Goal: Obtain resource: Download file/media

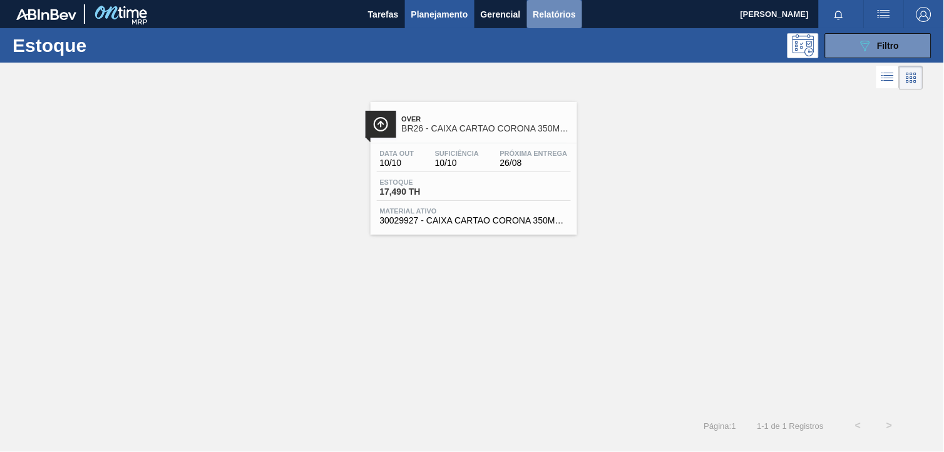
click at [547, 17] on span "Relatórios" at bounding box center [554, 14] width 43 height 15
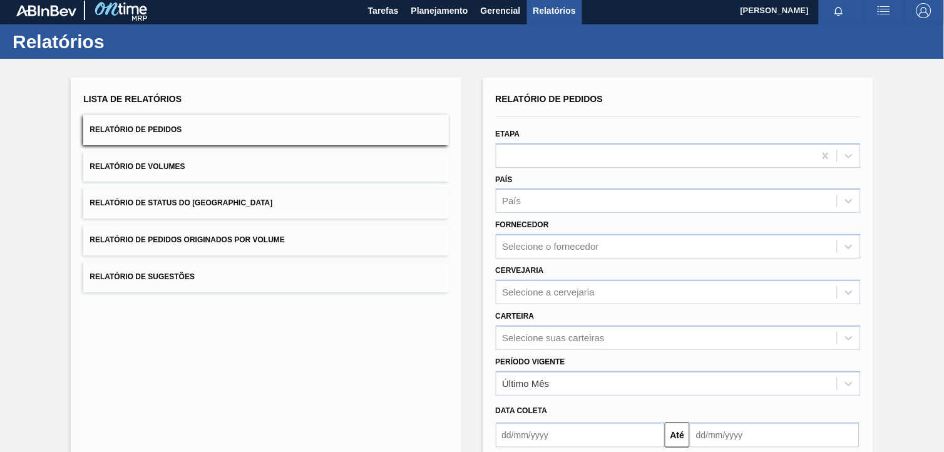
drag, startPoint x: 563, startPoint y: 248, endPoint x: 567, endPoint y: 257, distance: 9.0
click at [564, 248] on div "Selecione o fornecedor" at bounding box center [551, 247] width 96 height 11
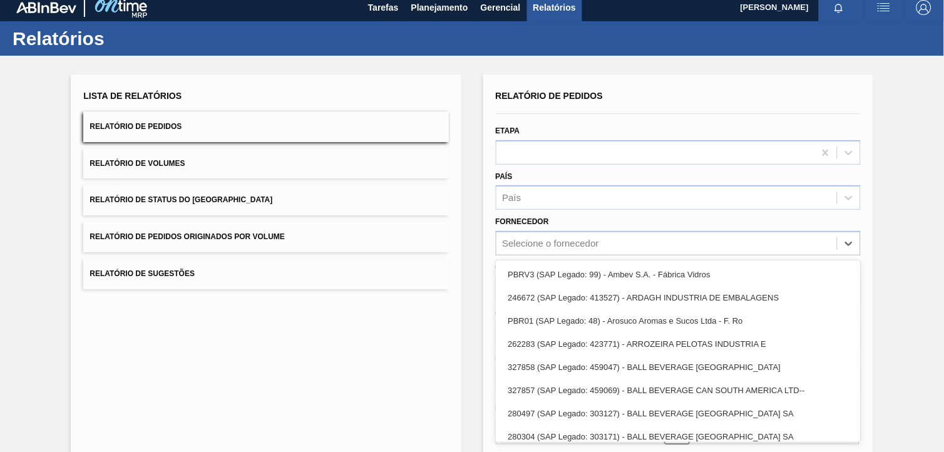
scroll to position [7, 0]
drag, startPoint x: 402, startPoint y: 263, endPoint x: 446, endPoint y: 266, distance: 43.9
click at [404, 263] on button "Relatório de Sugestões" at bounding box center [265, 274] width 365 height 31
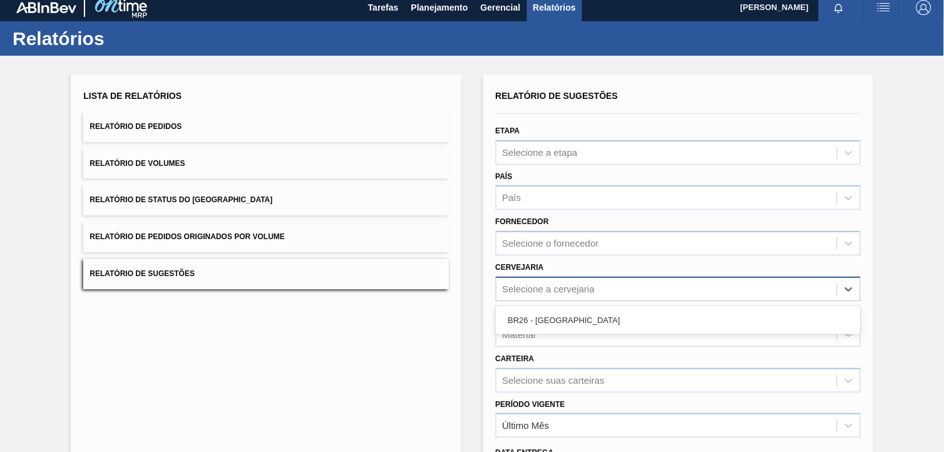
click at [521, 280] on div "Selecione a cervejaria" at bounding box center [666, 289] width 341 height 18
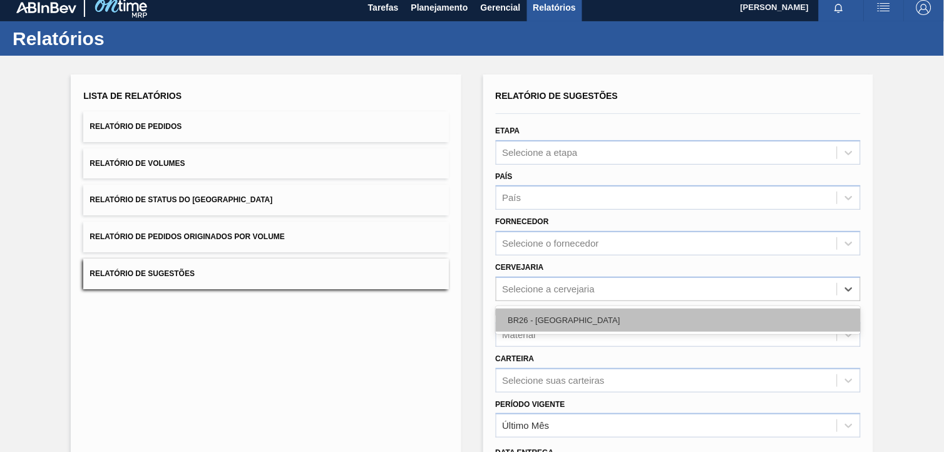
click at [547, 310] on div "BR26 - [GEOGRAPHIC_DATA]" at bounding box center [678, 320] width 365 height 23
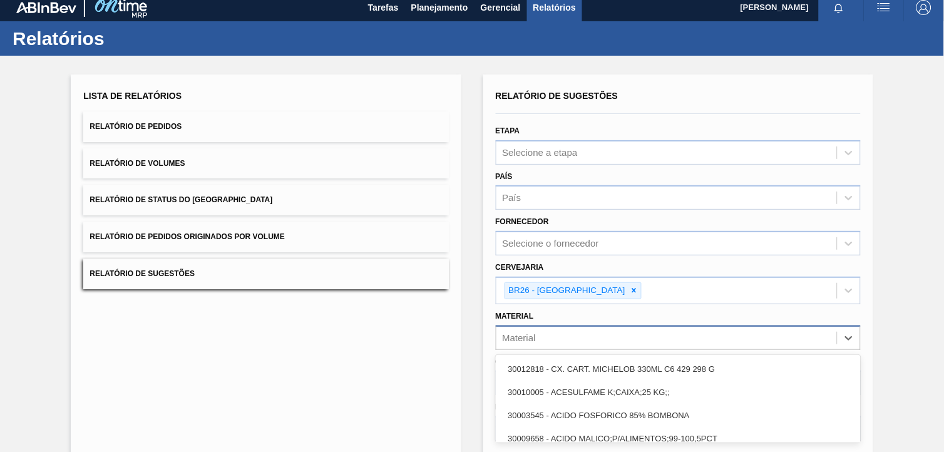
click at [546, 337] on div "option 30012818 - CX. CART. MICHELOB 330ML C6 429 298 G focused, 1 of 101. 101 …" at bounding box center [678, 337] width 365 height 24
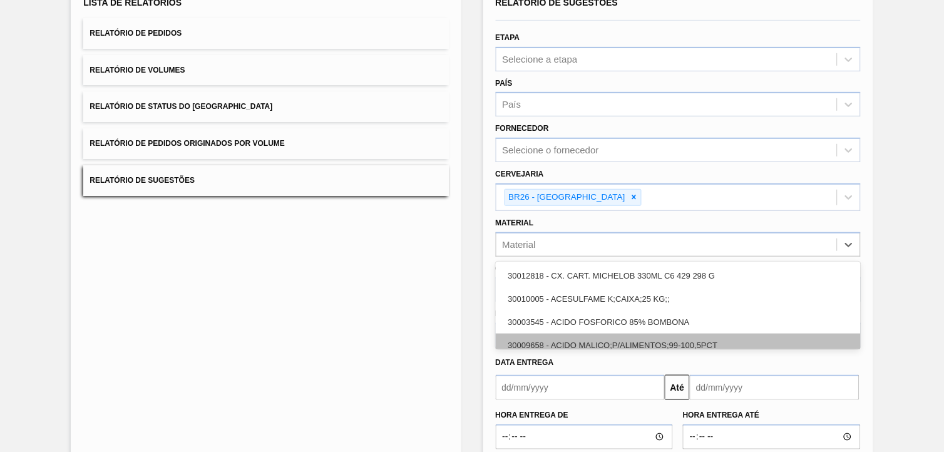
scroll to position [100, 0]
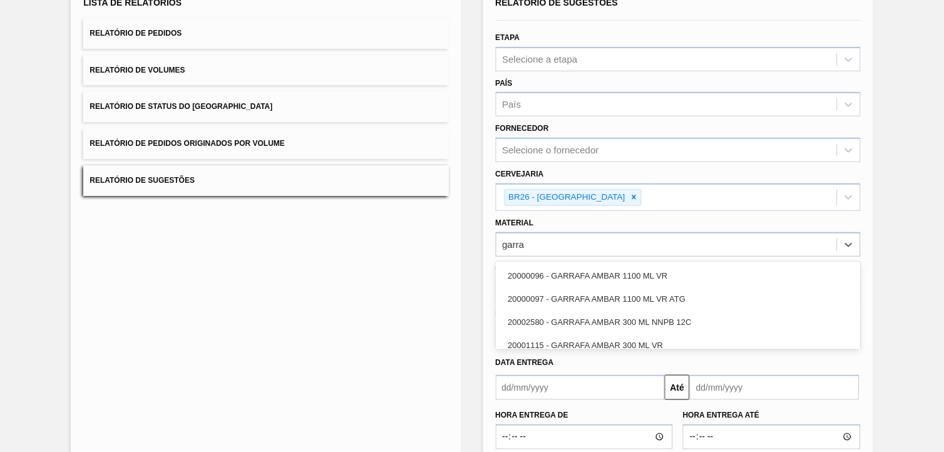
type input "garra"
drag, startPoint x: 448, startPoint y: 351, endPoint x: 570, endPoint y: 330, distance: 123.3
click at [449, 351] on div "Lista de Relatórios Relatório de Pedidos Relatório de Volumes Relatório de Stat…" at bounding box center [266, 245] width 390 height 528
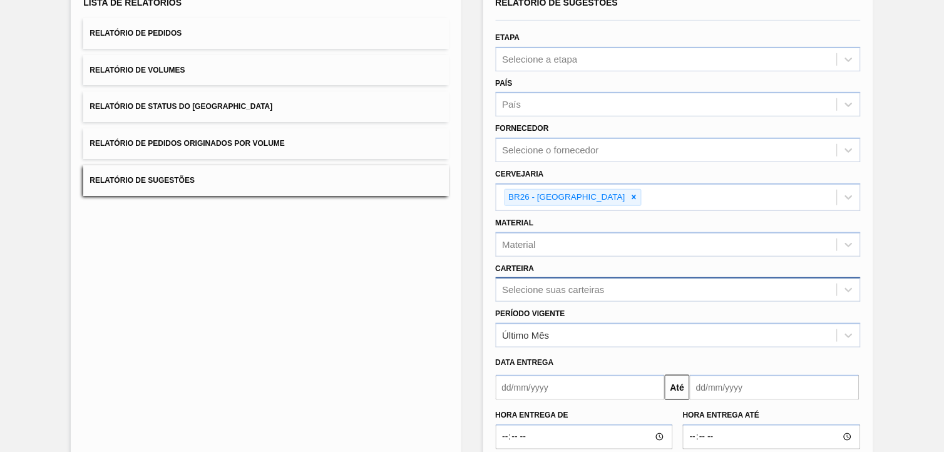
click at [686, 279] on div "Selecione suas carteiras" at bounding box center [678, 289] width 365 height 24
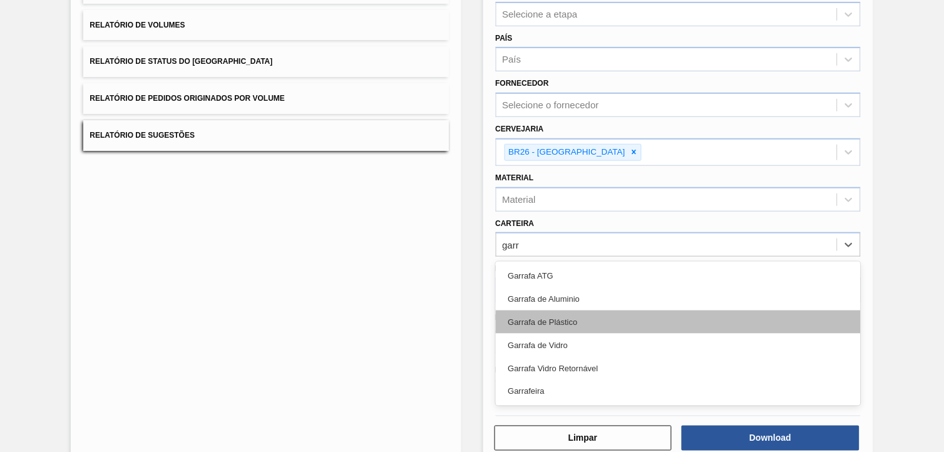
type input "garra"
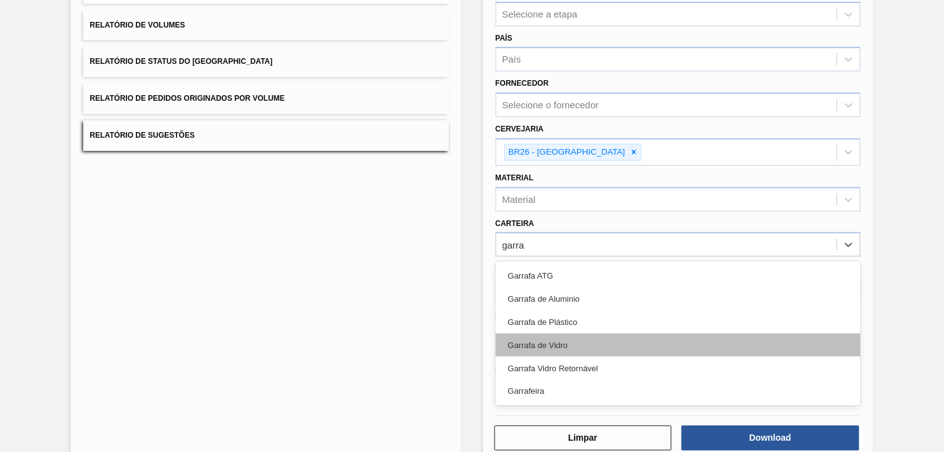
click at [676, 341] on div "Garrafa de Vidro" at bounding box center [678, 345] width 365 height 23
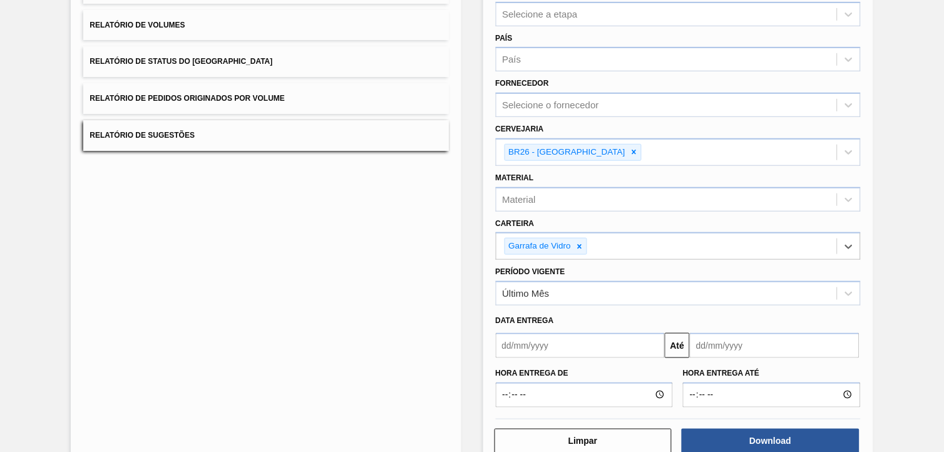
click at [605, 337] on input "text" at bounding box center [581, 345] width 170 height 25
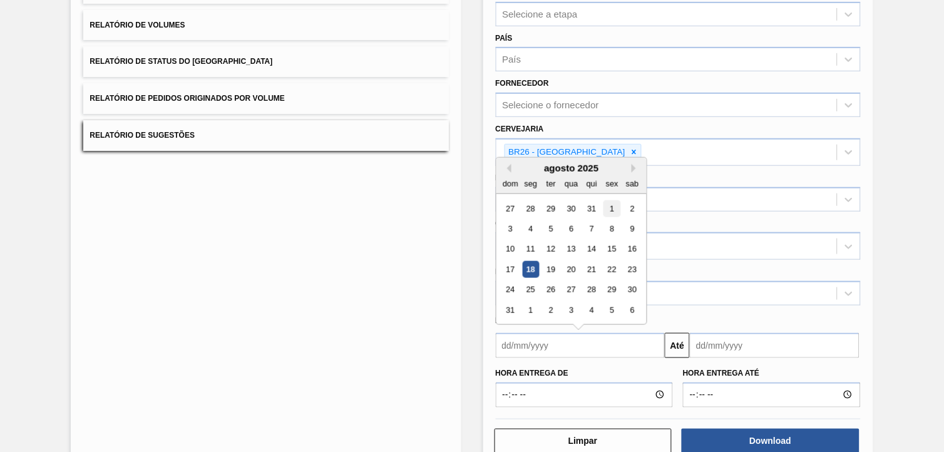
click at [610, 200] on div "1" at bounding box center [611, 208] width 17 height 17
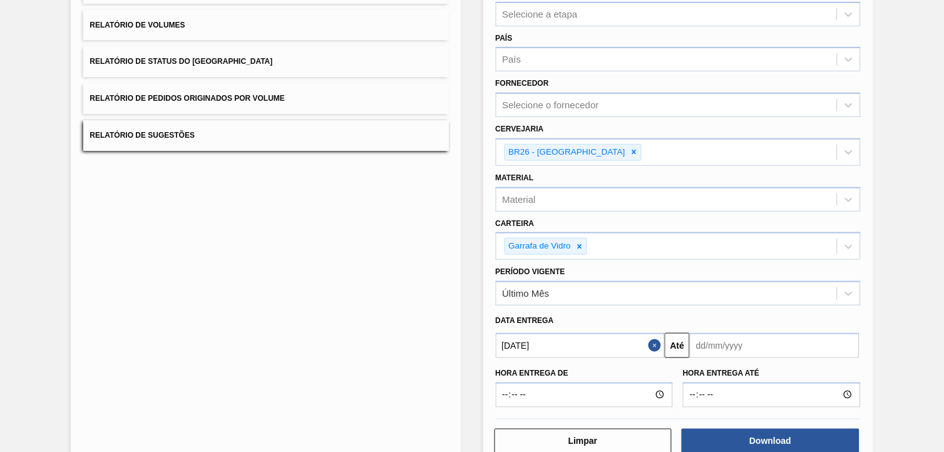
type input "[DATE]"
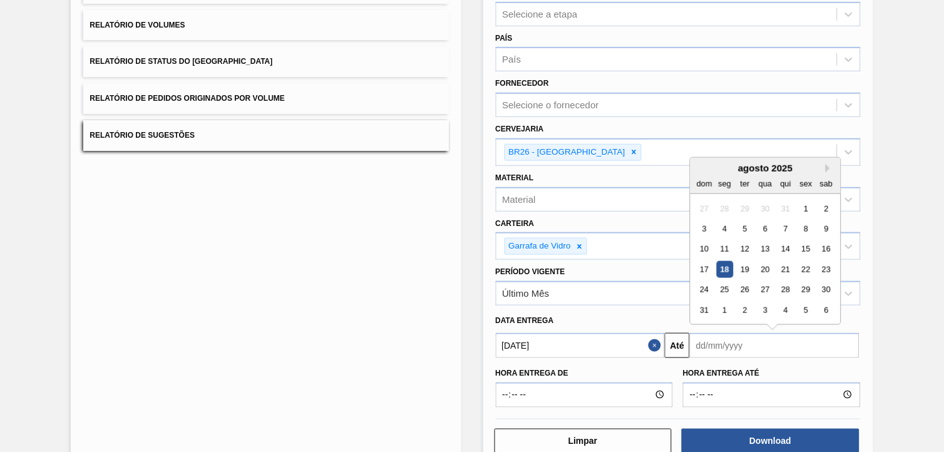
click at [735, 352] on input "text" at bounding box center [775, 345] width 170 height 25
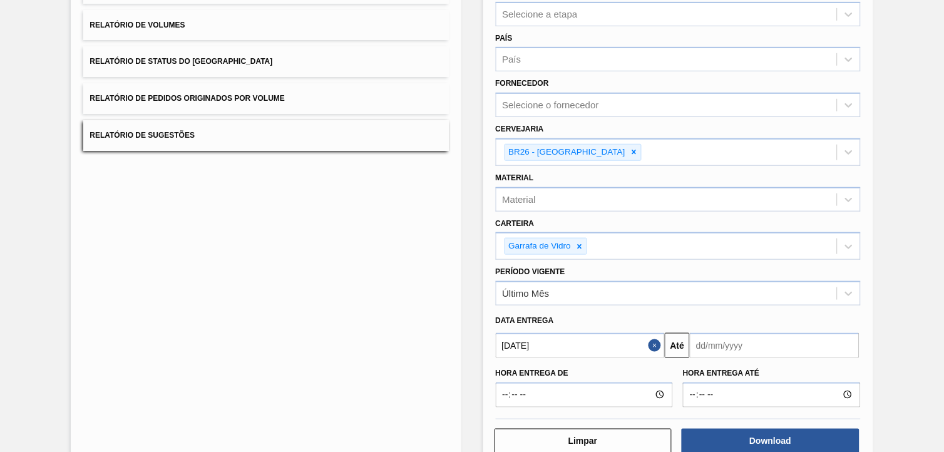
click at [433, 318] on div "Lista de Relatórios Relatório de Pedidos Relatório de Volumes Relatório de Stat…" at bounding box center [266, 201] width 390 height 531
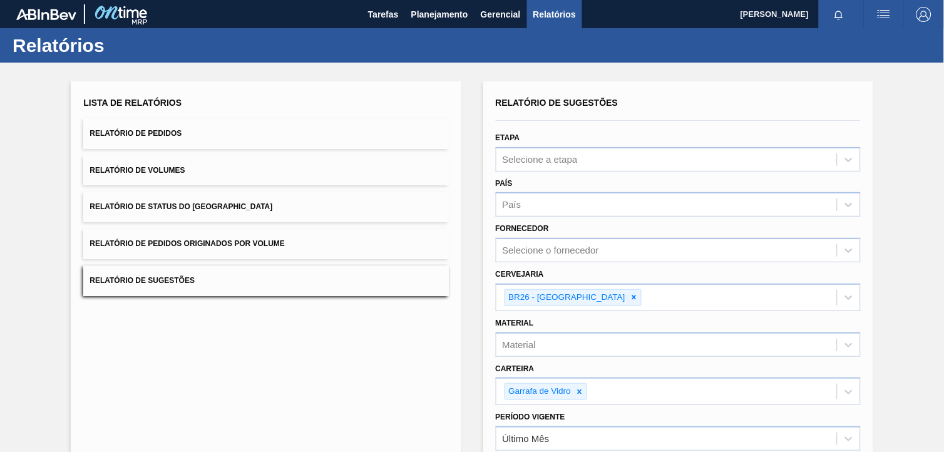
scroll to position [173, 0]
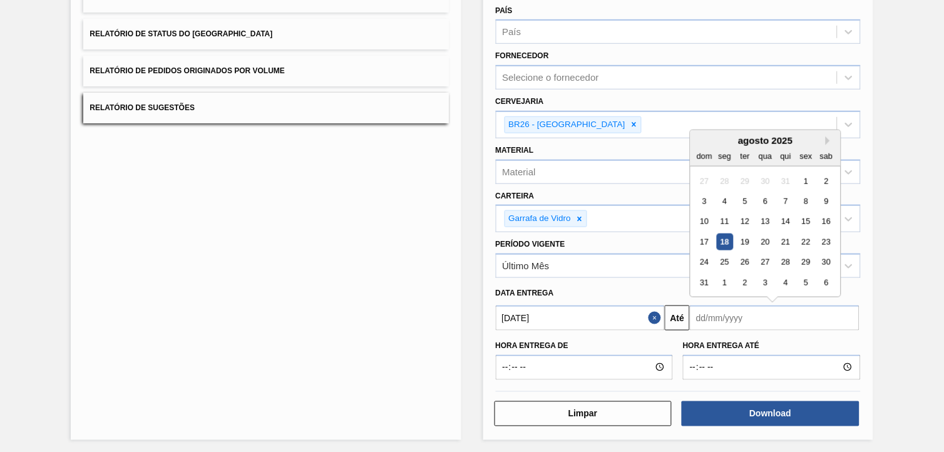
click at [742, 323] on input "text" at bounding box center [775, 317] width 170 height 25
click at [336, 286] on div "Lista de Relatórios Relatório de Pedidos Relatório de Volumes Relatório de Stat…" at bounding box center [266, 174] width 390 height 531
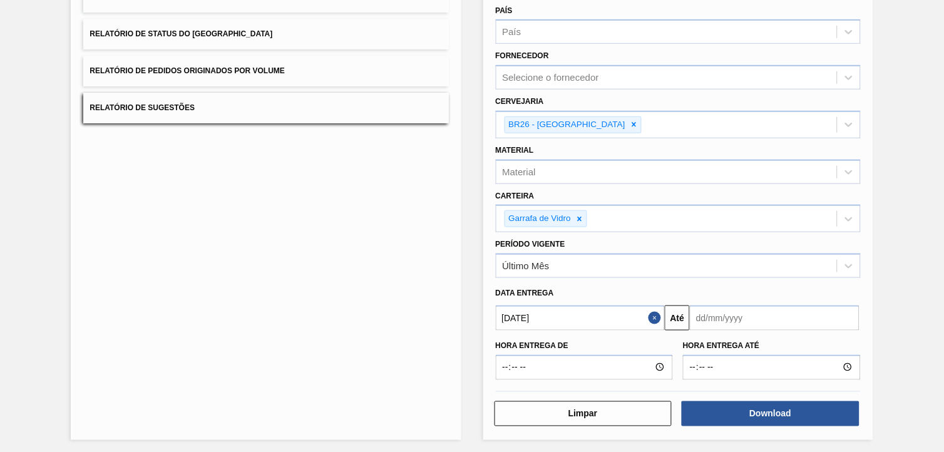
scroll to position [0, 0]
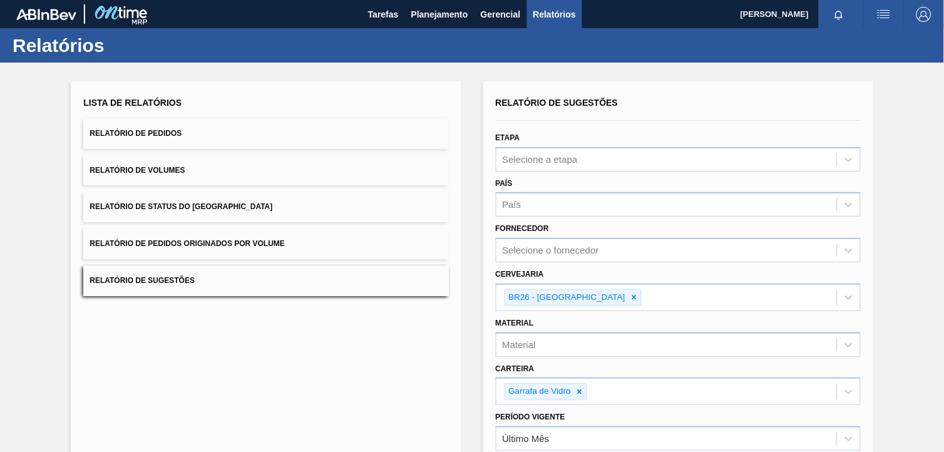
click at [252, 122] on button "Relatório de Pedidos" at bounding box center [265, 133] width 365 height 31
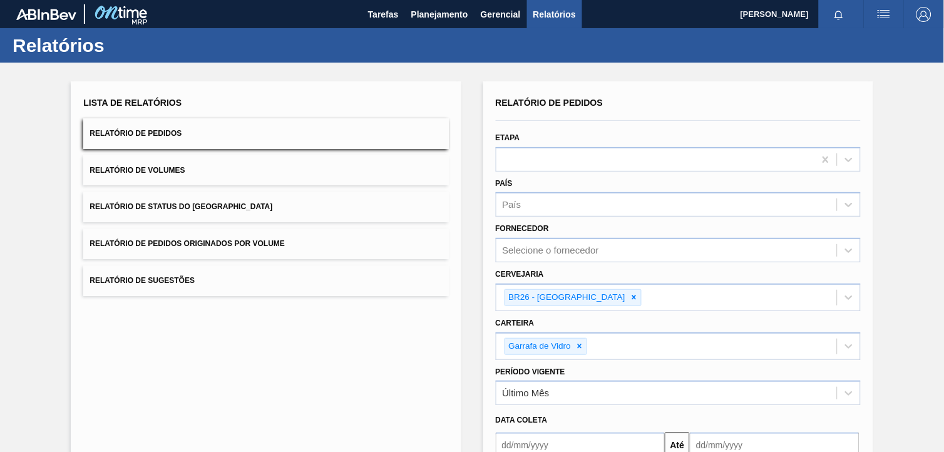
scroll to position [130, 0]
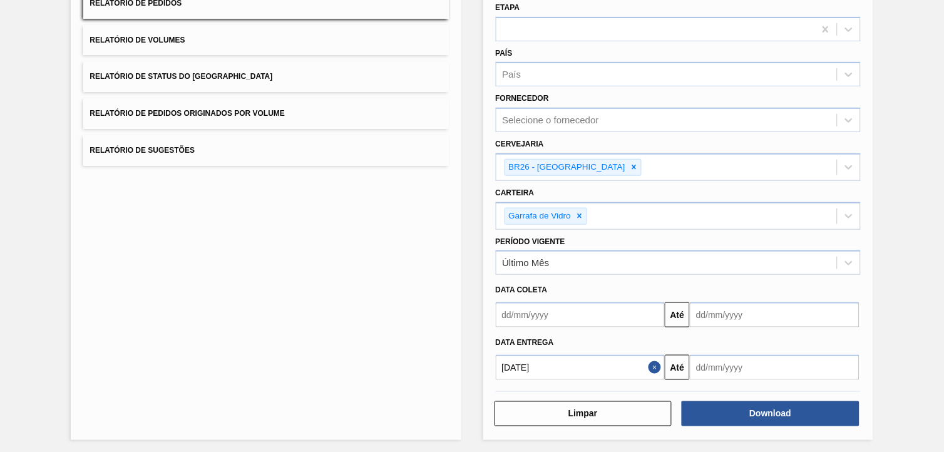
click at [617, 305] on input "text" at bounding box center [581, 314] width 170 height 25
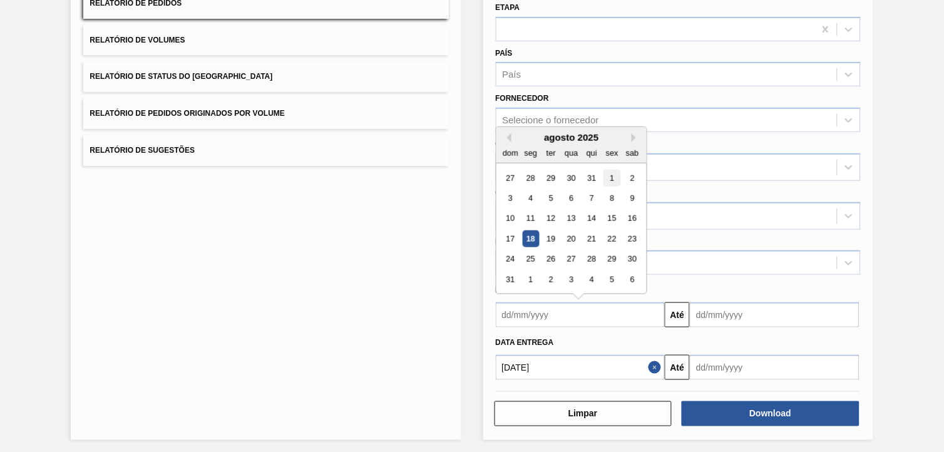
click at [620, 173] on div "1" at bounding box center [611, 178] width 17 height 17
type input "[DATE]"
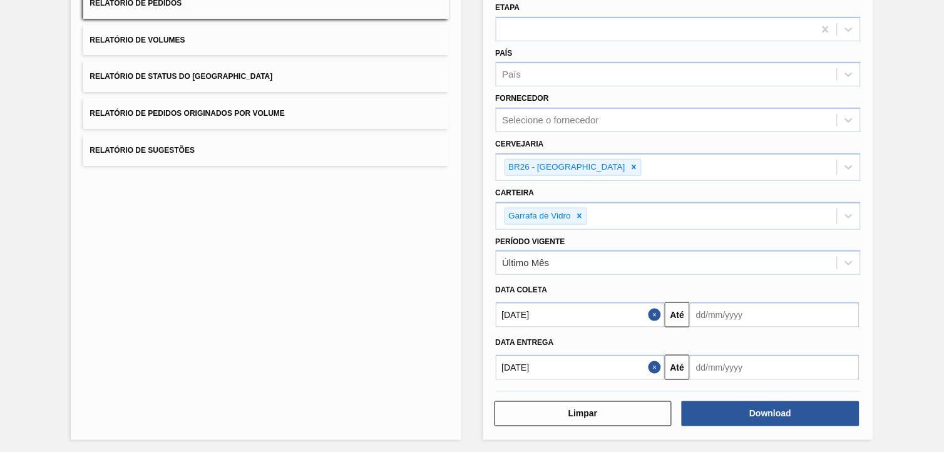
click at [764, 322] on input "text" at bounding box center [775, 314] width 170 height 25
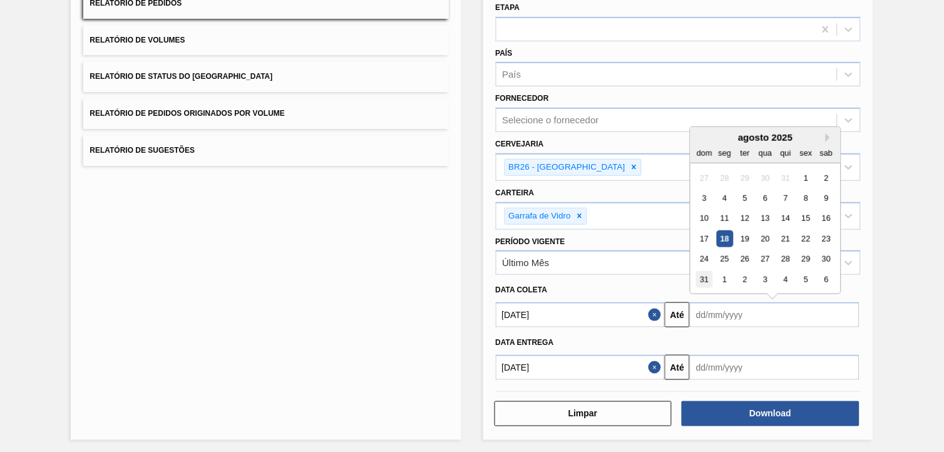
click at [704, 272] on div "31" at bounding box center [704, 279] width 17 height 17
type input "[DATE]"
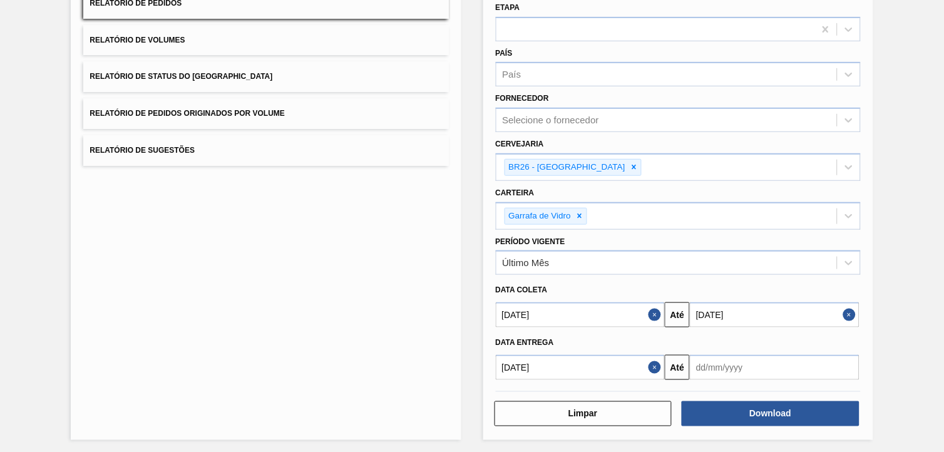
click at [656, 363] on button "Close" at bounding box center [656, 367] width 16 height 25
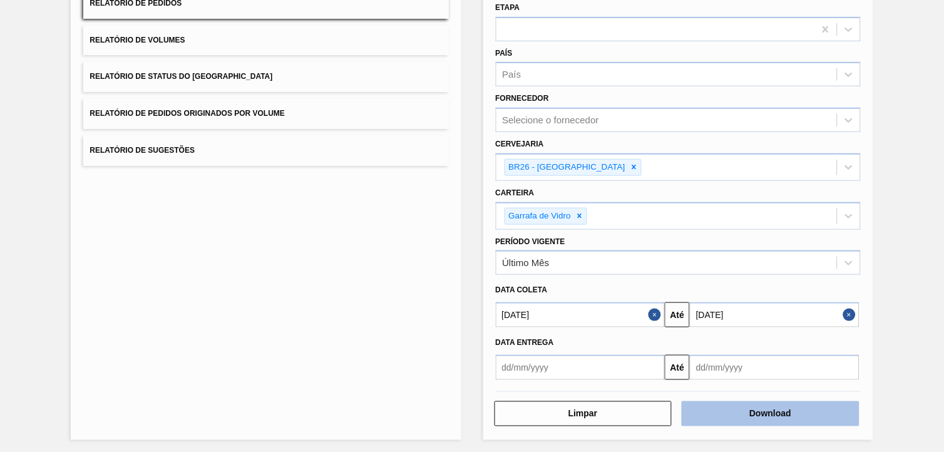
click at [762, 422] on button "Download" at bounding box center [771, 413] width 178 height 25
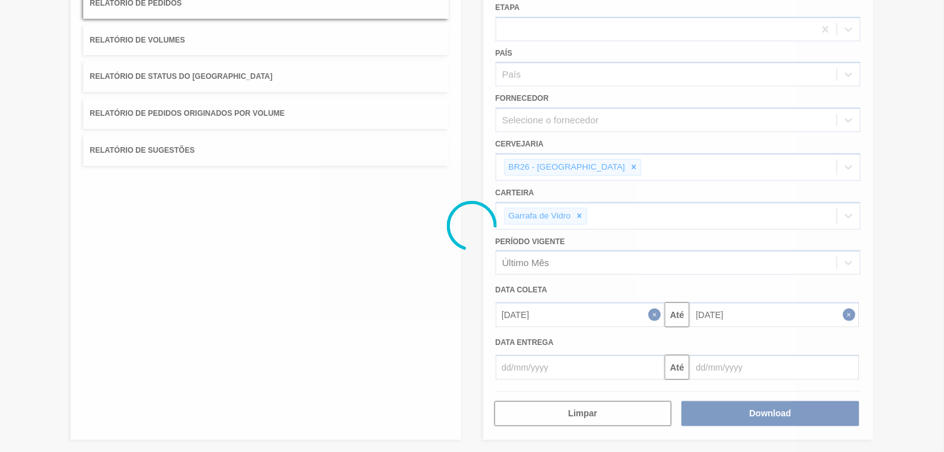
drag, startPoint x: 235, startPoint y: 2, endPoint x: 346, endPoint y: 349, distance: 364.4
click at [346, 349] on div at bounding box center [472, 226] width 944 height 452
